Goal: Task Accomplishment & Management: Manage account settings

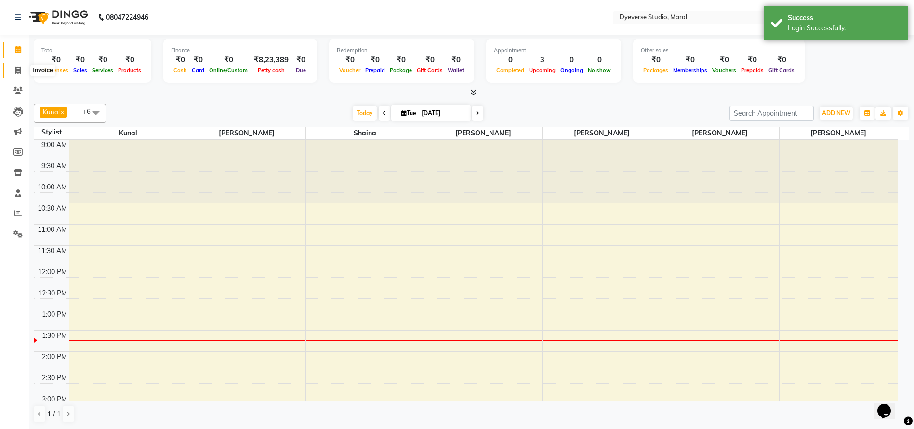
click at [19, 74] on span at bounding box center [18, 70] width 17 height 11
select select "6368"
select select "service"
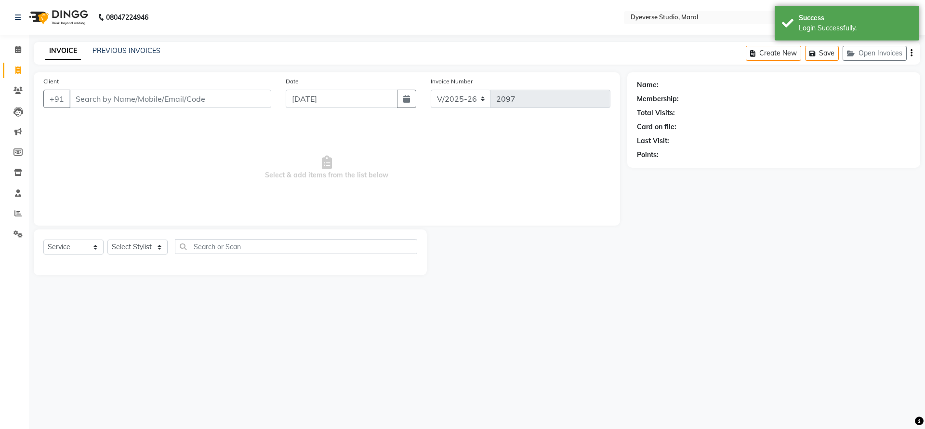
click at [164, 103] on input "Client" at bounding box center [170, 99] width 202 height 18
click at [118, 101] on input "+91 99307 40752" at bounding box center [145, 99] width 153 height 18
click at [92, 98] on input "+91 9930740752" at bounding box center [145, 99] width 153 height 18
type input "9930740752"
select select "1: Object"
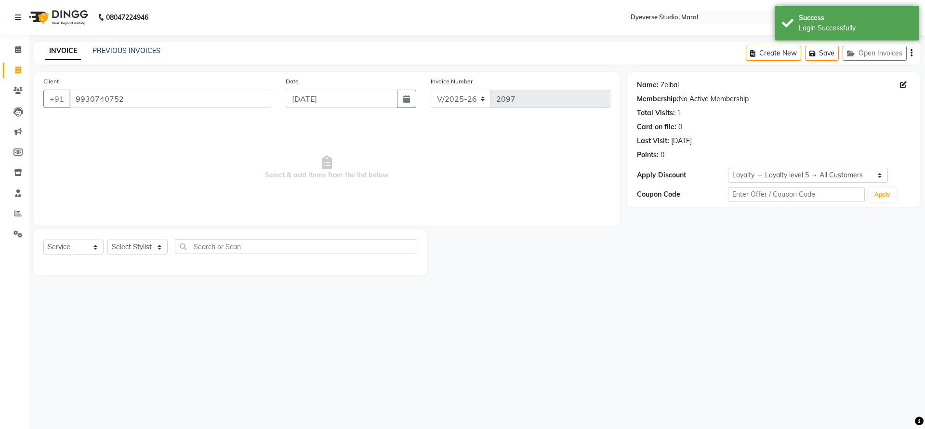
click at [665, 84] on link "Zeibal" at bounding box center [669, 85] width 18 height 10
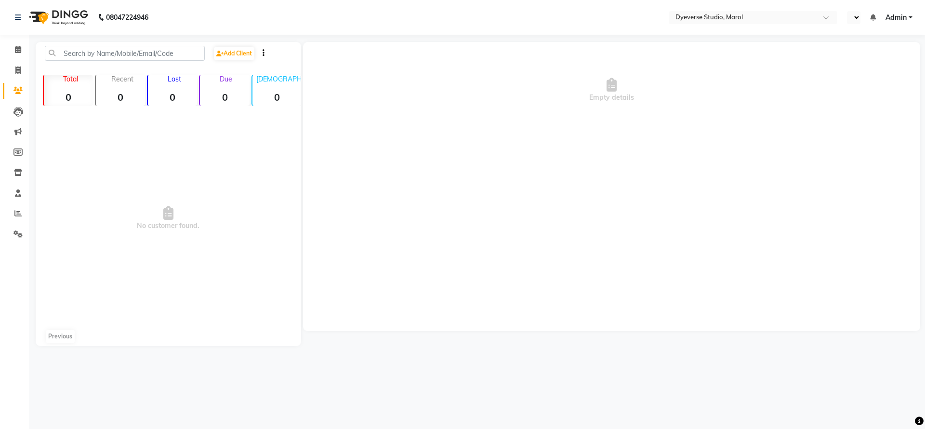
select select "en"
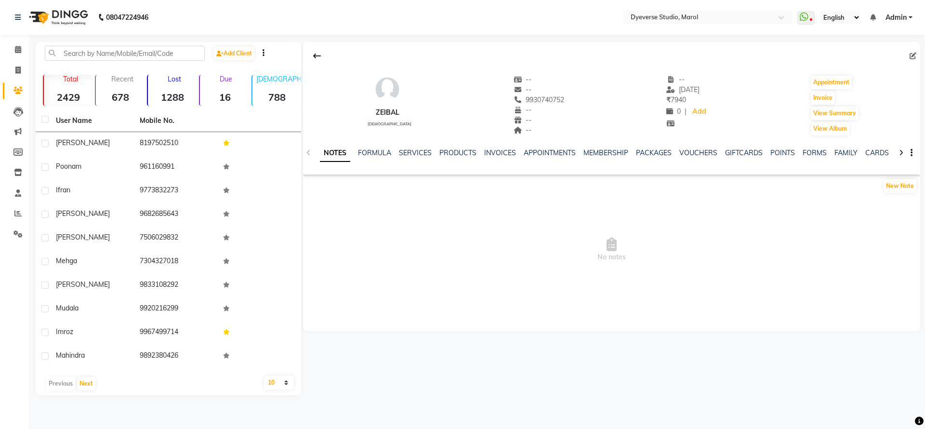
click at [910, 61] on div at bounding box center [611, 56] width 617 height 18
click at [910, 53] on icon at bounding box center [913, 56] width 7 height 7
select select "22"
select select "[DEMOGRAPHIC_DATA]"
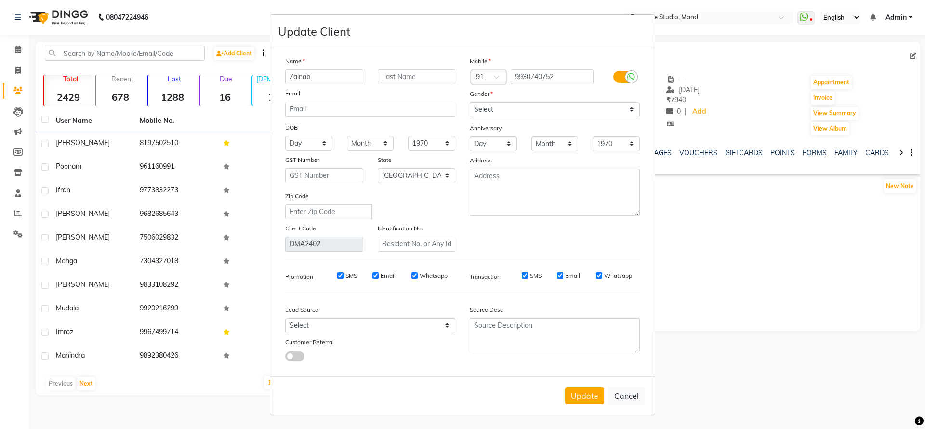
type input "Zainab"
click at [428, 72] on input "text" at bounding box center [417, 76] width 78 height 15
paste input "Babat"
type input "Babat"
click at [587, 388] on button "Update" at bounding box center [584, 395] width 39 height 17
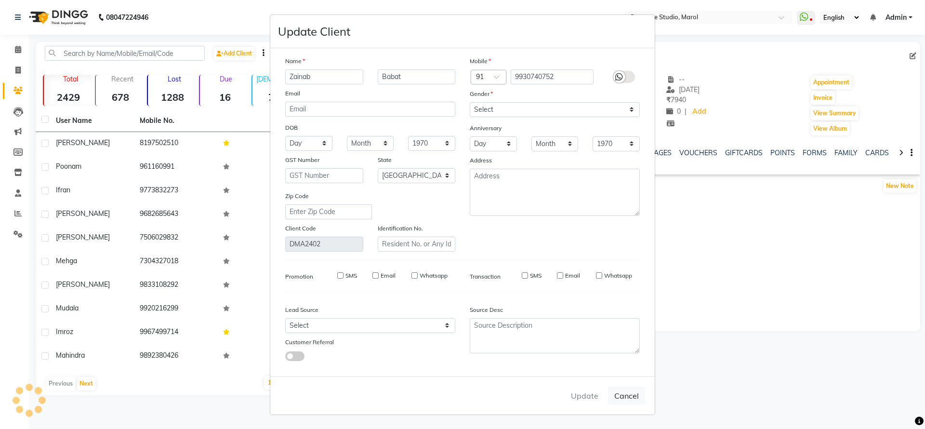
select select
select select "null"
select select
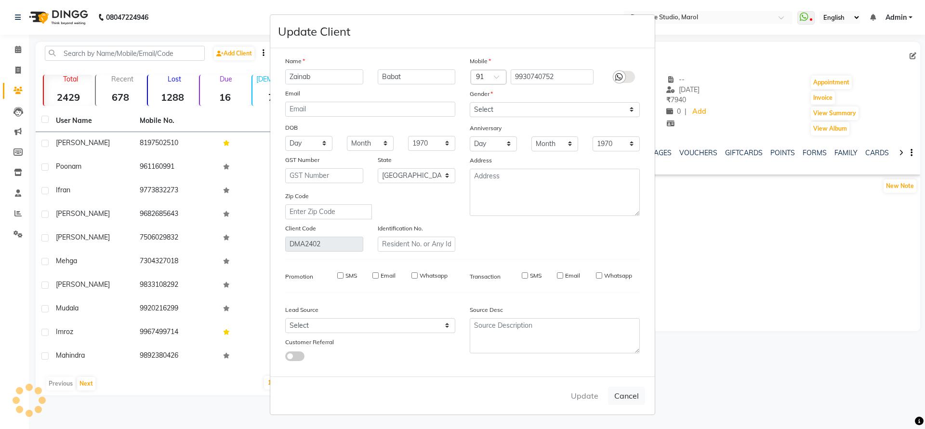
select select
checkbox input "false"
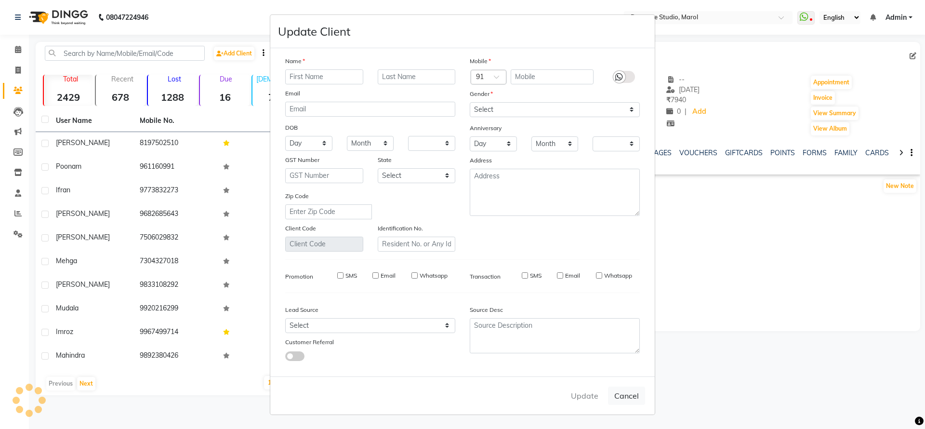
checkbox input "false"
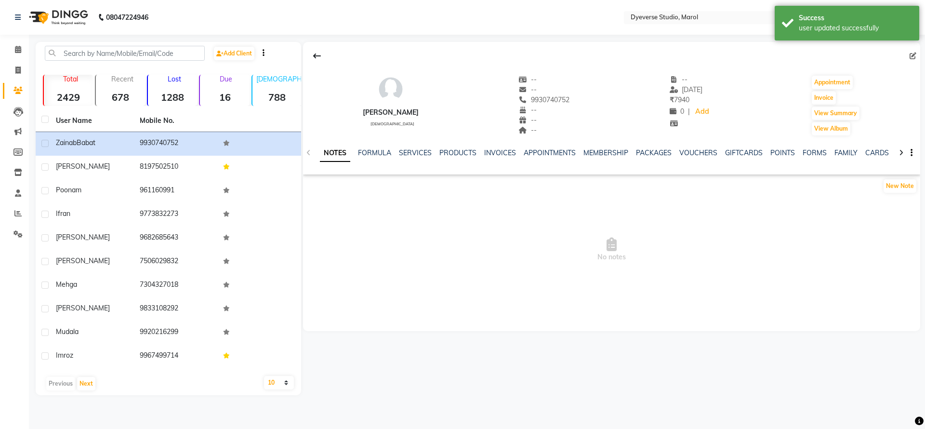
click at [407, 145] on div "NOTES FORMULA SERVICES PRODUCTS INVOICES APPOINTMENTS MEMBERSHIP PACKAGES VOUCH…" at bounding box center [611, 152] width 617 height 33
click at [409, 153] on link "SERVICES" at bounding box center [415, 152] width 33 height 9
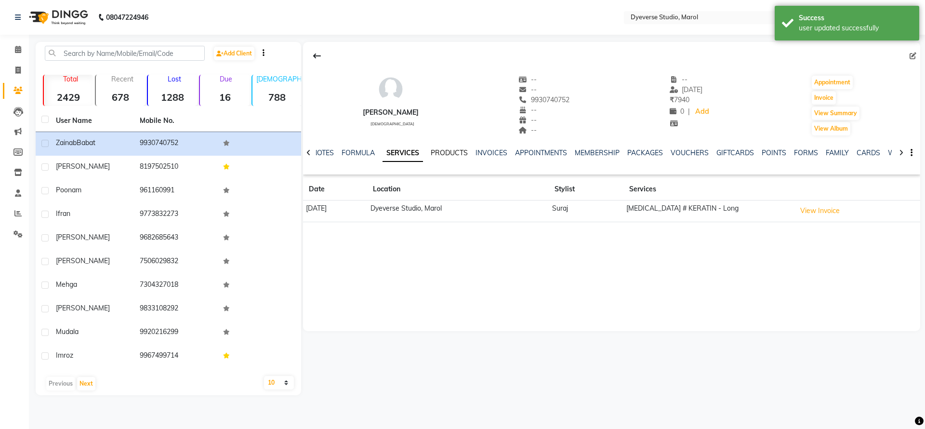
click at [452, 152] on link "PRODUCTS" at bounding box center [449, 152] width 37 height 9
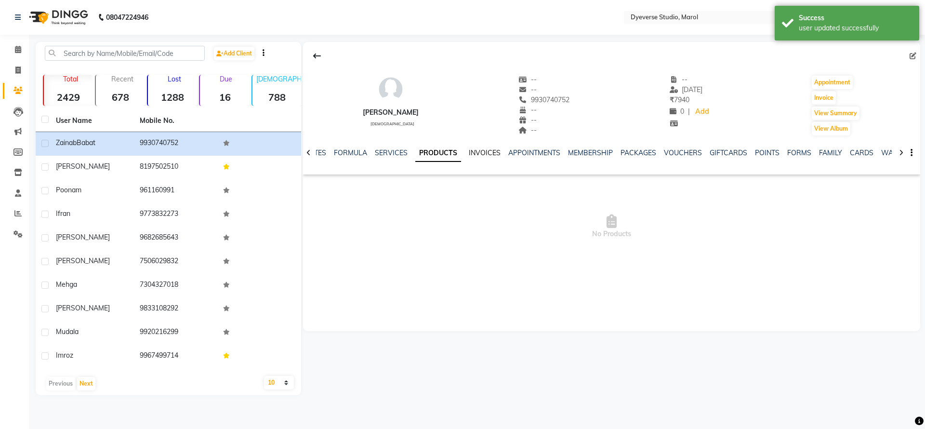
click at [477, 156] on link "INVOICES" at bounding box center [485, 152] width 32 height 9
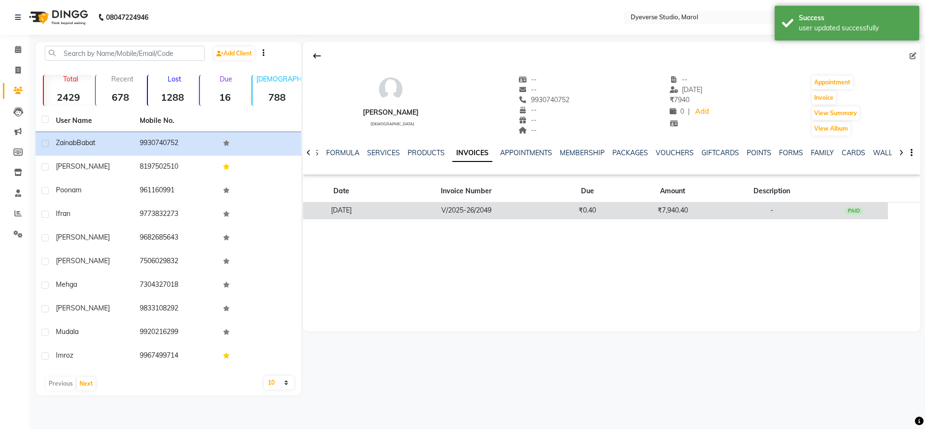
click at [649, 211] on td "₹7,940.40" at bounding box center [672, 210] width 102 height 17
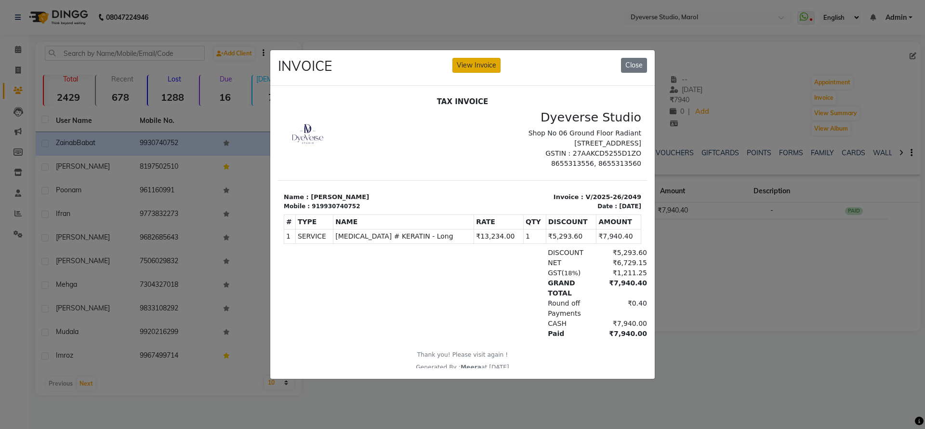
click at [490, 58] on button "View Invoice" at bounding box center [476, 65] width 48 height 15
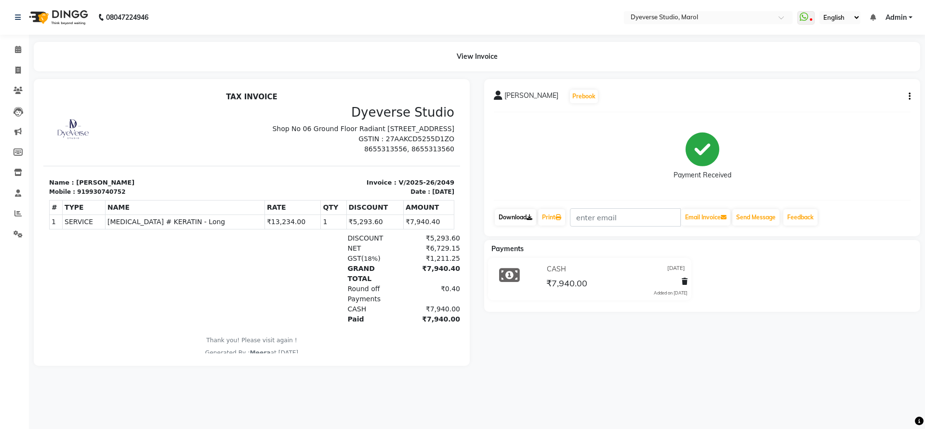
click at [502, 212] on link "Download" at bounding box center [515, 217] width 41 height 16
click at [19, 148] on icon at bounding box center [17, 151] width 9 height 7
select select
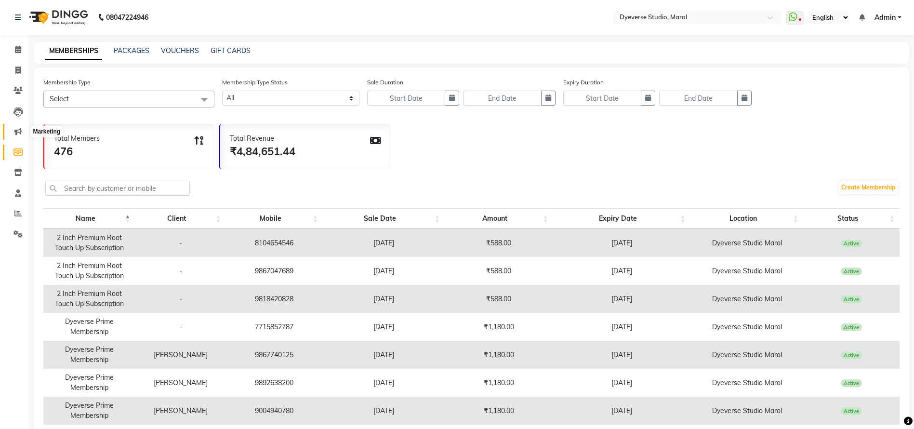
click at [19, 132] on icon at bounding box center [17, 131] width 7 height 7
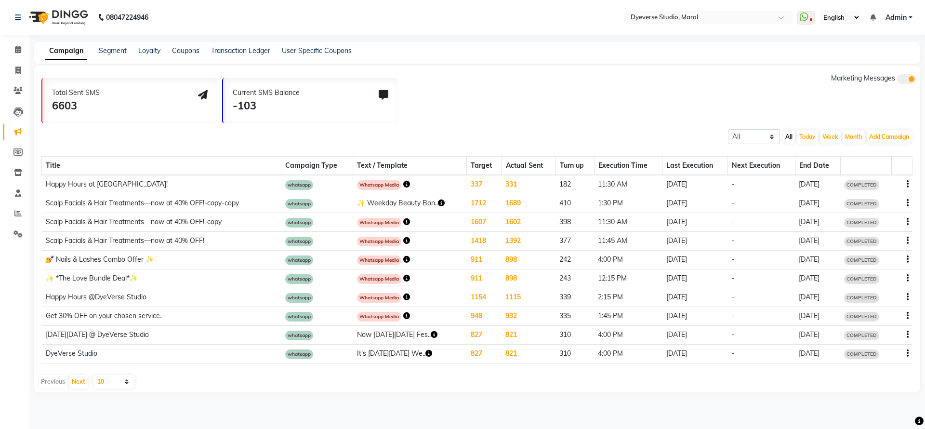
click at [160, 50] on div "Campaign Segment Loyalty Coupons Transaction Ledger User Specific Coupons" at bounding box center [193, 51] width 318 height 10
click at [154, 50] on link "Loyalty" at bounding box center [149, 50] width 22 height 9
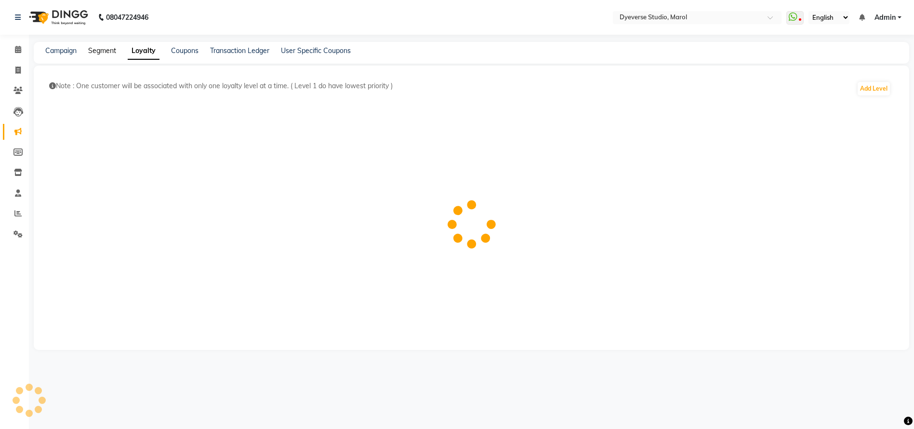
click at [98, 48] on link "Segment" at bounding box center [102, 50] width 28 height 9
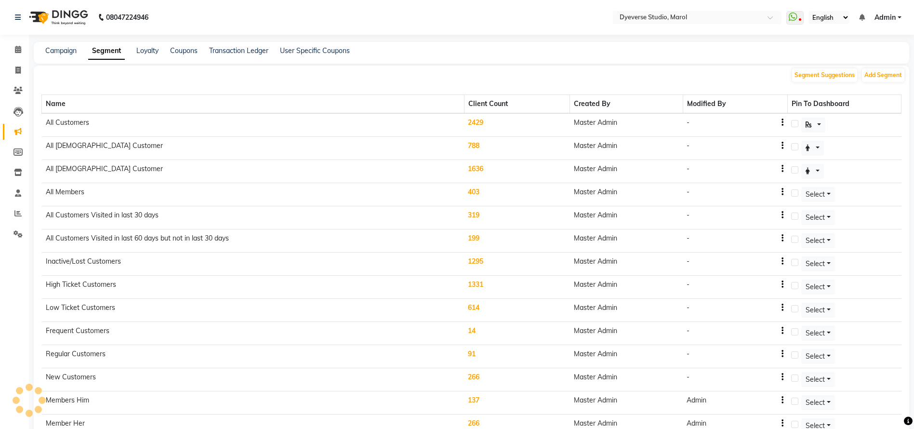
click at [479, 119] on td "2429" at bounding box center [516, 125] width 105 height 24
click at [480, 121] on td "2429" at bounding box center [516, 125] width 105 height 24
click at [477, 119] on td "2429" at bounding box center [516, 125] width 105 height 24
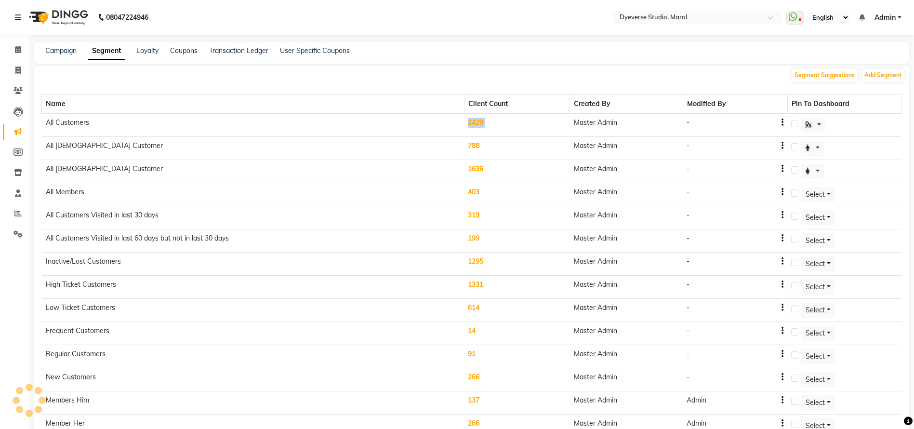
click at [477, 119] on td "2429" at bounding box center [516, 125] width 105 height 24
click at [270, 118] on td "All Customers" at bounding box center [253, 125] width 422 height 24
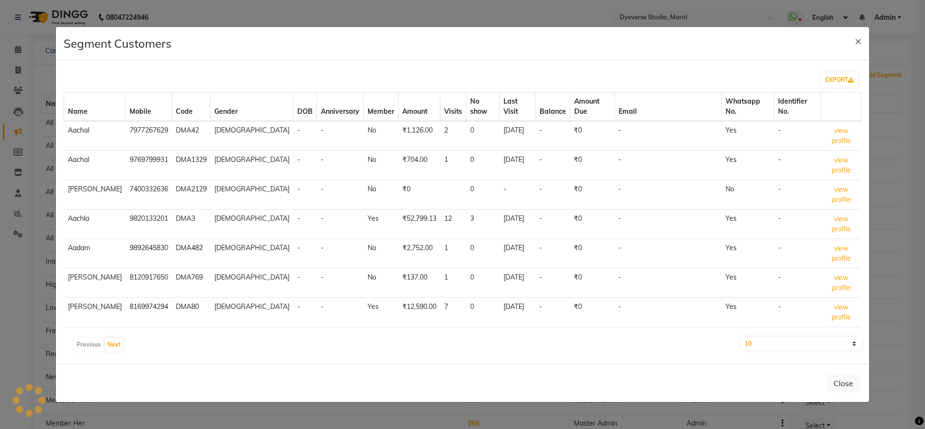
click at [146, 50] on body "08047224946 Select Location × Dyeverse Studio, Marol WhatsApp Status ✕ Status: …" at bounding box center [462, 214] width 925 height 429
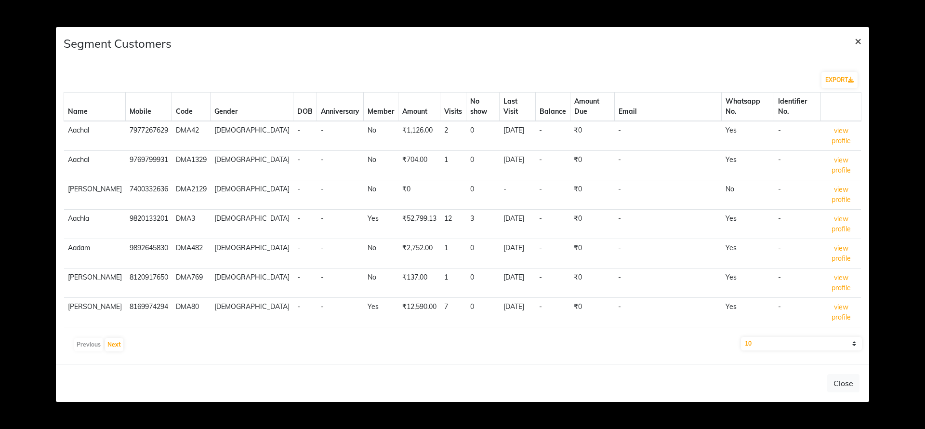
click at [859, 48] on span "×" at bounding box center [858, 40] width 7 height 14
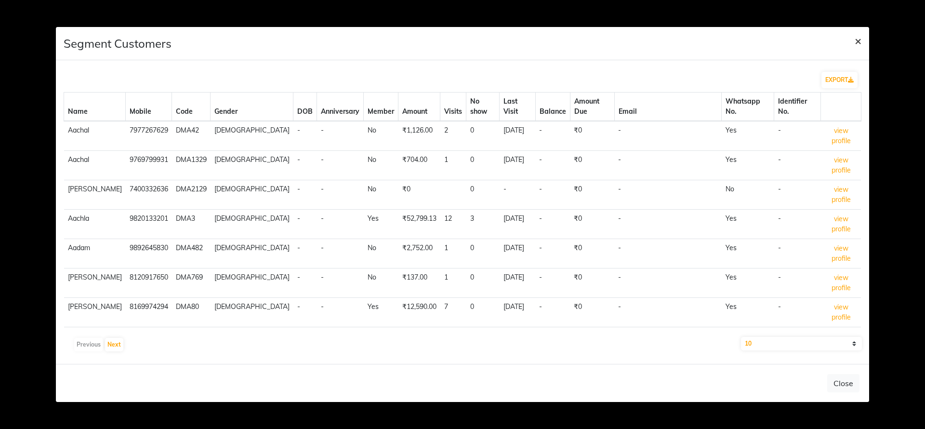
click at [859, 48] on span "×" at bounding box center [858, 40] width 7 height 14
click at [857, 48] on span "×" at bounding box center [858, 40] width 7 height 14
click at [916, 118] on ngb-modal-window "Segment Customers × EXPORT Name Mobile Code Gender DOB Anniversary Member Amoun…" at bounding box center [462, 214] width 925 height 429
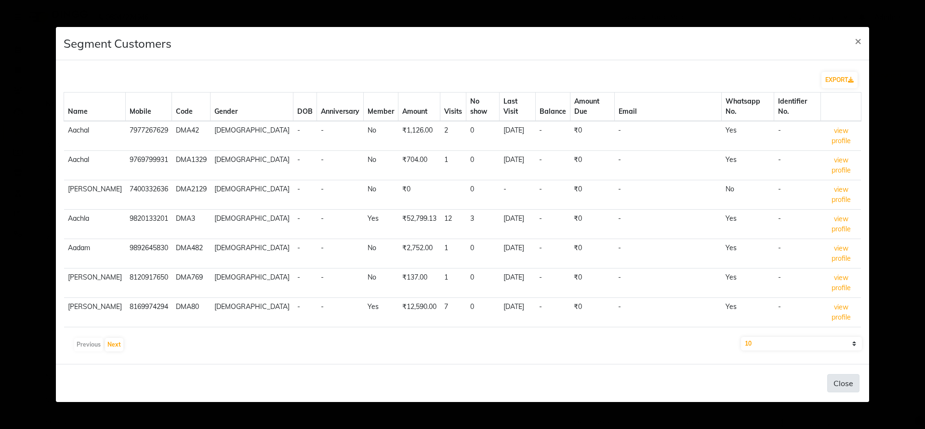
click at [840, 374] on button "Close" at bounding box center [843, 383] width 32 height 18
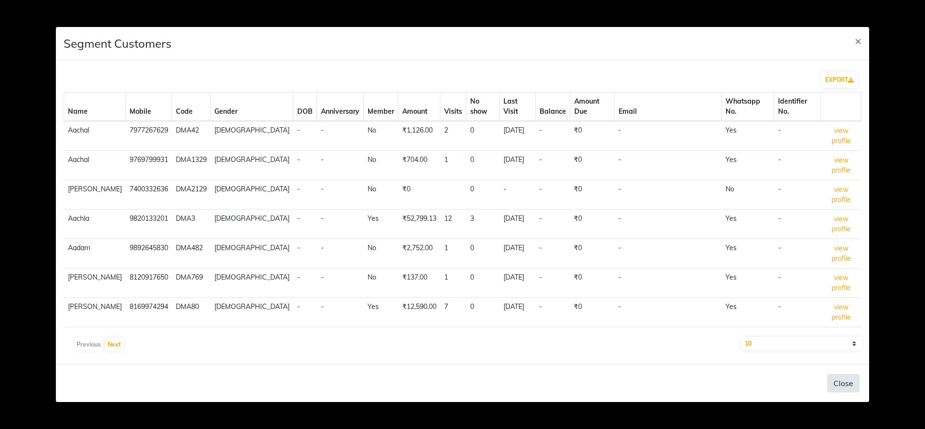
click at [840, 374] on button "Close" at bounding box center [843, 383] width 32 height 18
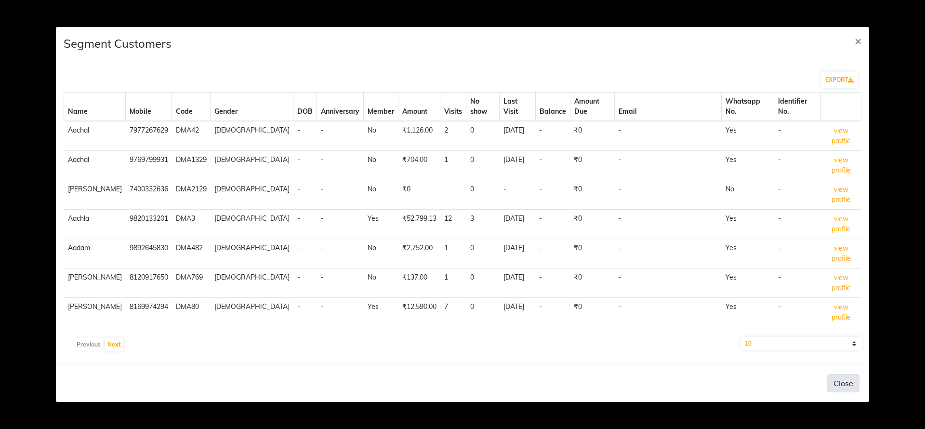
click at [840, 374] on button "Close" at bounding box center [843, 383] width 32 height 18
click at [831, 88] on button "EXPORT" at bounding box center [839, 80] width 36 height 16
drag, startPoint x: 861, startPoint y: 49, endPoint x: 851, endPoint y: 49, distance: 10.6
click at [851, 49] on button "×" at bounding box center [858, 40] width 22 height 27
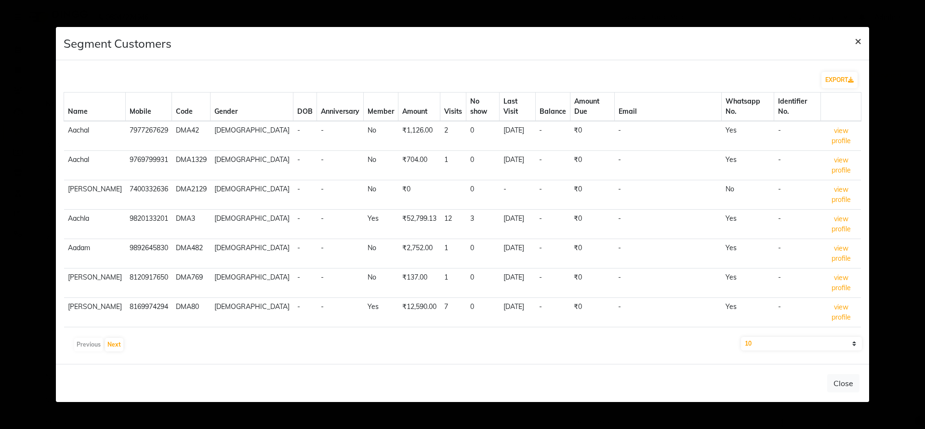
click at [862, 52] on button "×" at bounding box center [858, 40] width 22 height 27
click at [857, 48] on span "×" at bounding box center [858, 40] width 7 height 14
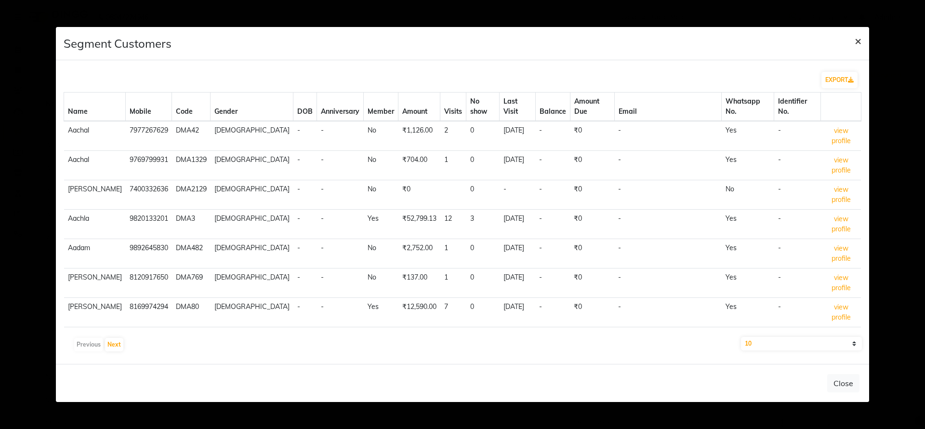
click at [857, 48] on span "×" at bounding box center [858, 40] width 7 height 14
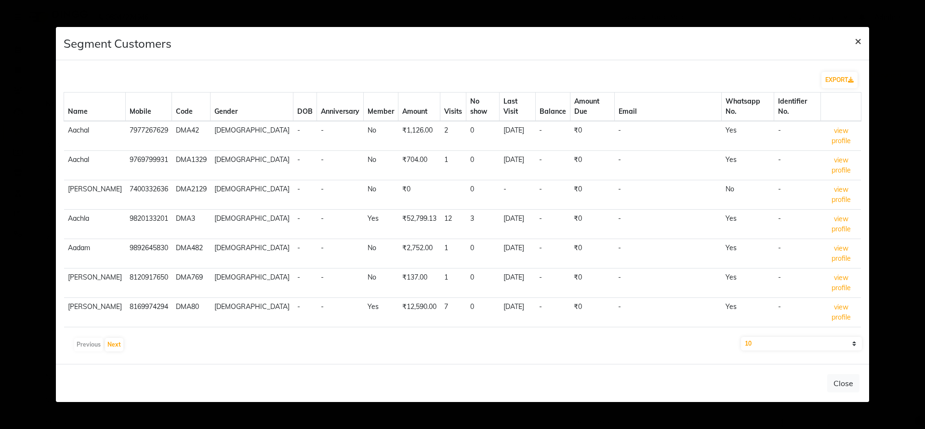
click at [857, 48] on span "×" at bounding box center [858, 40] width 7 height 14
